Goal: Transaction & Acquisition: Purchase product/service

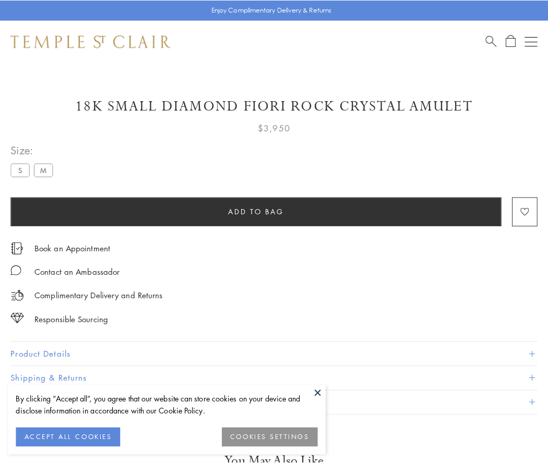
scroll to position [36, 0]
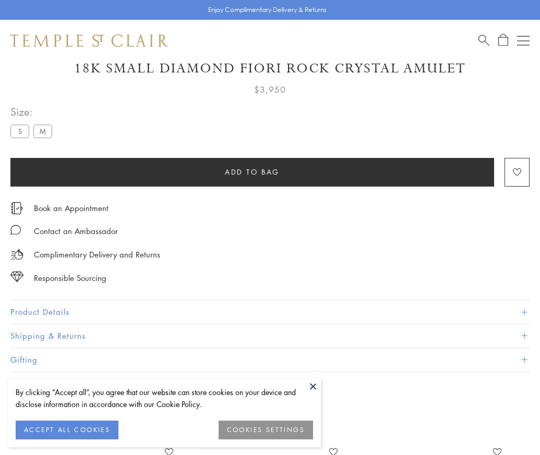
click at [252, 172] on span "Add to bag" at bounding box center [252, 171] width 55 height 11
